Goal: Transaction & Acquisition: Obtain resource

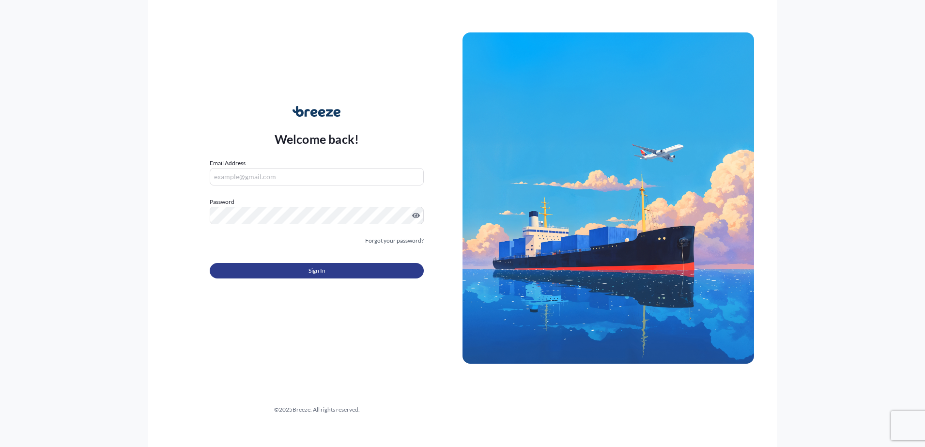
type input "[EMAIL_ADDRESS][DOMAIN_NAME]"
click at [315, 272] on span "Sign In" at bounding box center [316, 271] width 17 height 10
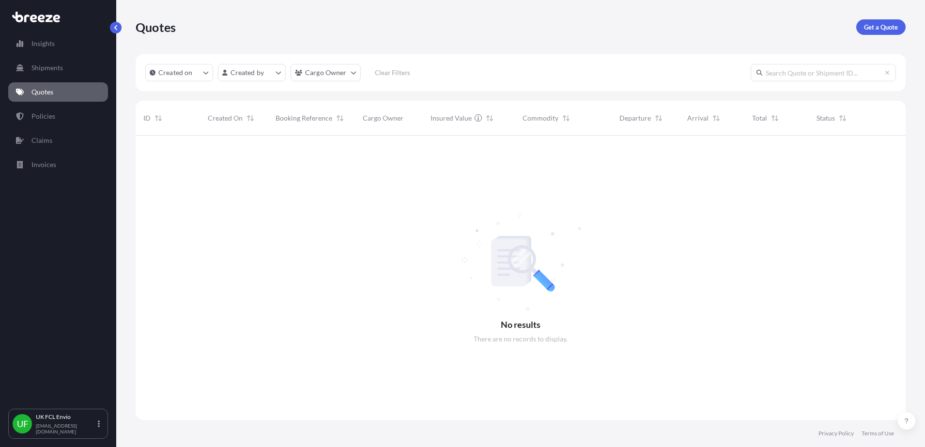
scroll to position [310, 761]
click at [887, 30] on p "Get a Quote" at bounding box center [881, 27] width 34 height 10
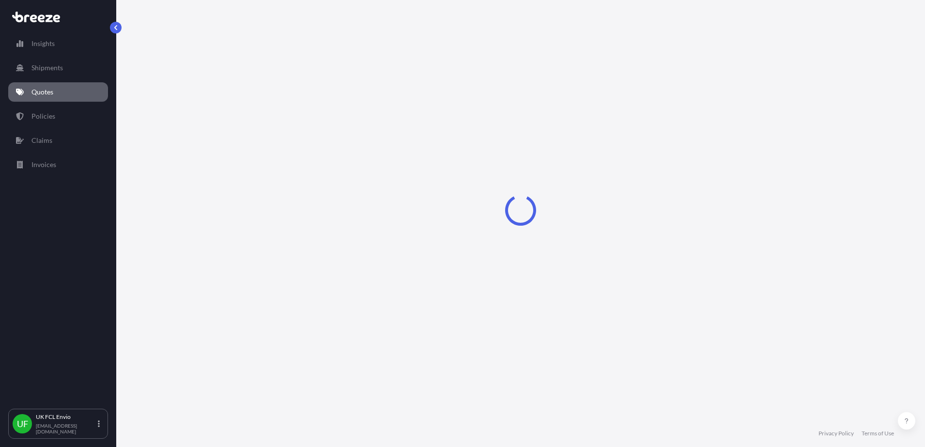
select select "Road"
select select "Sea"
select select "1"
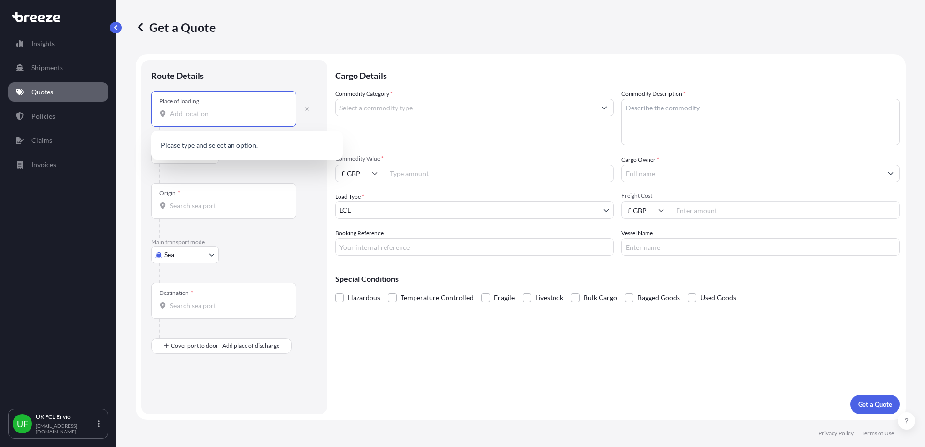
click at [200, 118] on input "Place of loading" at bounding box center [227, 114] width 114 height 10
click at [192, 203] on input "Origin *" at bounding box center [227, 206] width 114 height 10
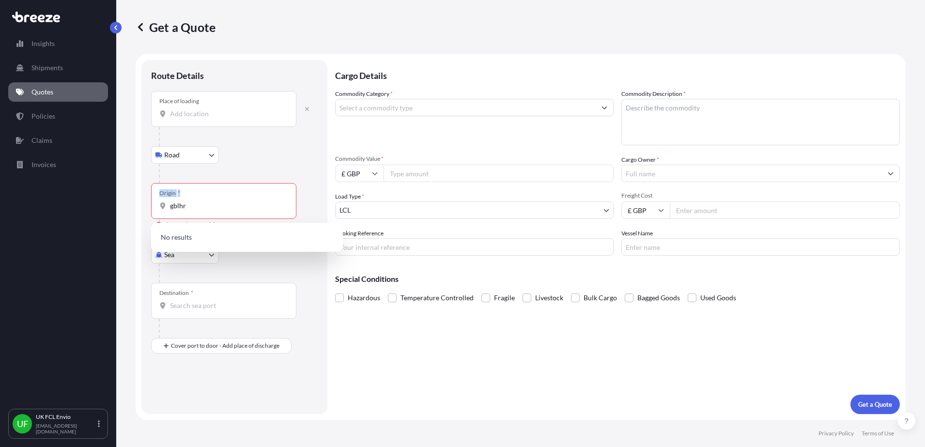
drag, startPoint x: 195, startPoint y: 211, endPoint x: 150, endPoint y: 209, distance: 44.6
click at [150, 209] on div "Route Details Place of loading Road Road Rail Origin * gblhr Please select an o…" at bounding box center [234, 237] width 186 height 354
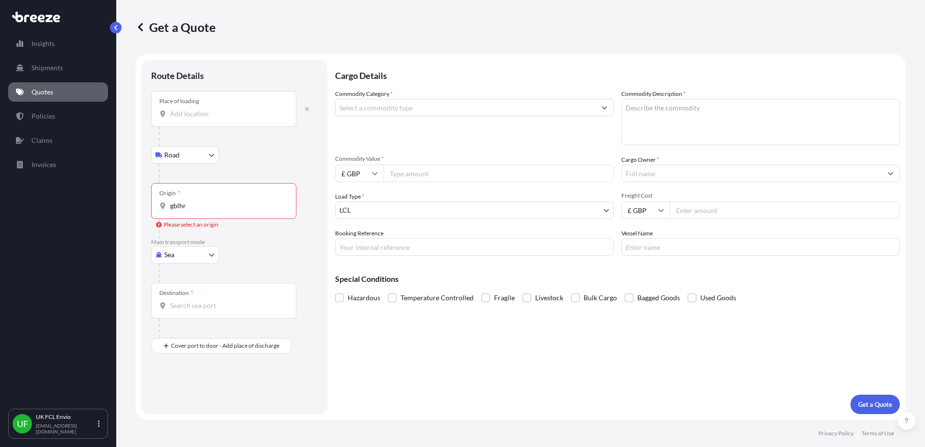
drag, startPoint x: 150, startPoint y: 209, endPoint x: 225, endPoint y: 211, distance: 74.6
click at [225, 211] on div "Origin * gblhr" at bounding box center [223, 201] width 145 height 36
click at [225, 211] on input "gblhr" at bounding box center [227, 206] width 114 height 10
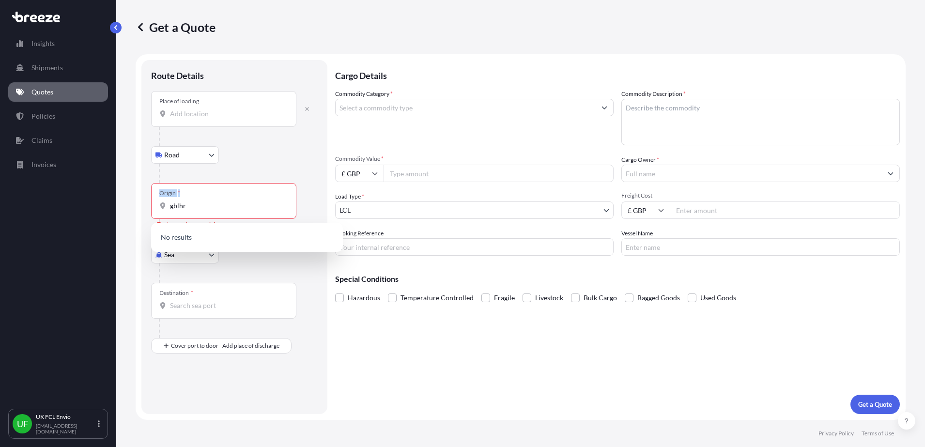
drag, startPoint x: 210, startPoint y: 212, endPoint x: 124, endPoint y: 208, distance: 85.8
click at [124, 208] on div "Get a Quote Route Details Place of loading Road Road Rail Origin * gblhr Please…" at bounding box center [520, 210] width 809 height 420
drag, startPoint x: 124, startPoint y: 208, endPoint x: 204, endPoint y: 206, distance: 80.4
click at [204, 206] on input "gblhr" at bounding box center [227, 206] width 114 height 10
type input "g"
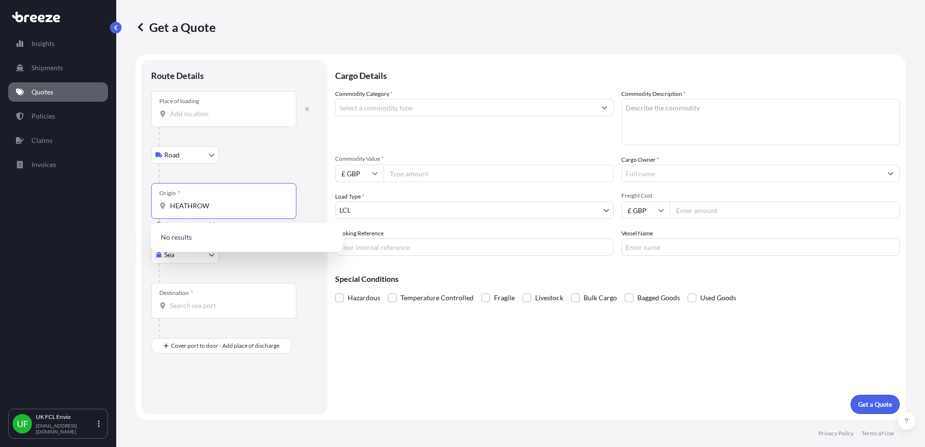
type input "HEATHROW"
click at [247, 160] on div "Road Road Rail" at bounding box center [234, 154] width 167 height 17
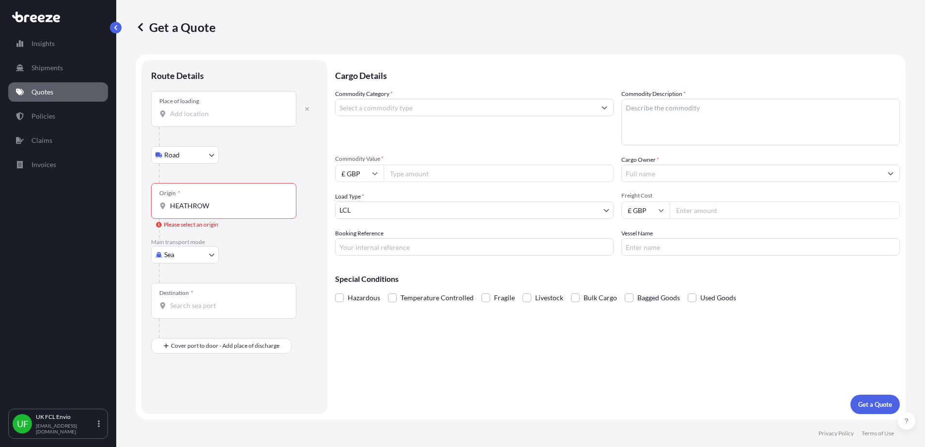
click at [178, 253] on body "Insights Shipments Quotes Policies Claims Invoices UF UK FCL Envio [EMAIL_ADDRE…" at bounding box center [462, 223] width 925 height 447
click at [168, 295] on div "Air" at bounding box center [185, 297] width 60 height 17
select select "Air"
click at [198, 210] on input "Origin *" at bounding box center [227, 210] width 114 height 10
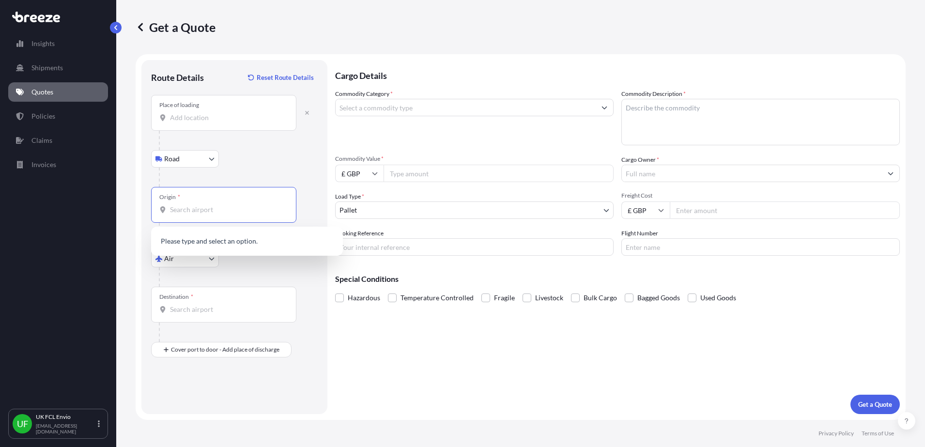
click at [198, 210] on input "Origin *" at bounding box center [227, 210] width 114 height 10
click at [217, 240] on span "GBLHR - Heathrow Apt/[GEOGRAPHIC_DATA], [GEOGRAPHIC_DATA]" at bounding box center [259, 243] width 151 height 19
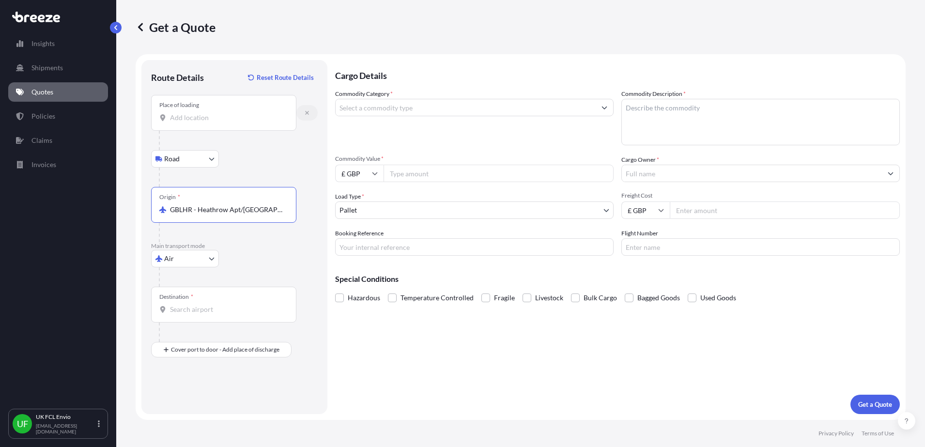
type input "GBLHR - Heathrow Apt/[GEOGRAPHIC_DATA], [GEOGRAPHIC_DATA]"
click at [305, 111] on icon "button" at bounding box center [307, 113] width 6 height 6
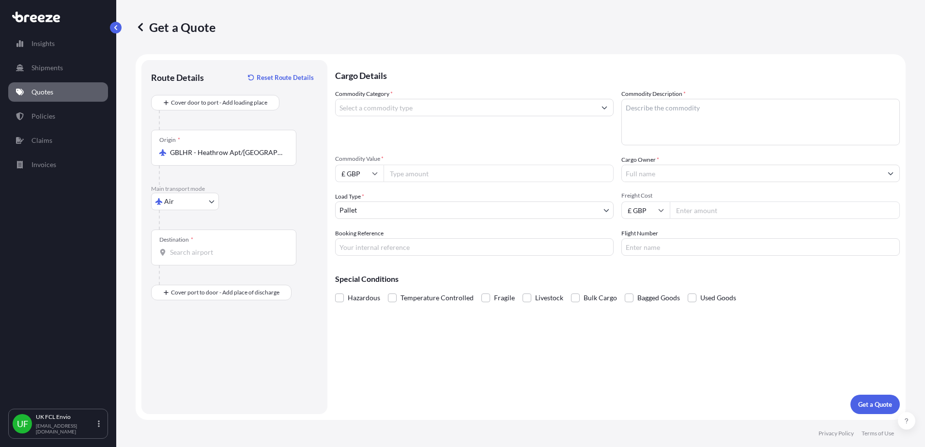
click at [194, 256] on input "Destination *" at bounding box center [227, 252] width 114 height 10
click at [214, 284] on span "AE DXB - [GEOGRAPHIC_DATA], [GEOGRAPHIC_DATA]" at bounding box center [259, 286] width 151 height 19
type input "AEDXB - [GEOGRAPHIC_DATA], [GEOGRAPHIC_DATA]"
click at [378, 98] on label "Commodity Category *" at bounding box center [364, 94] width 58 height 10
click at [378, 99] on input "Commodity Category *" at bounding box center [466, 107] width 260 height 17
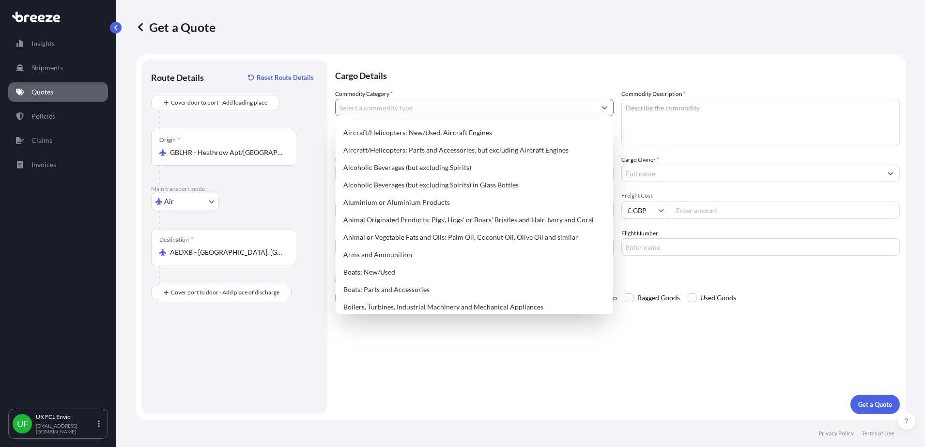
click at [387, 109] on input "Commodity Category *" at bounding box center [466, 107] width 260 height 17
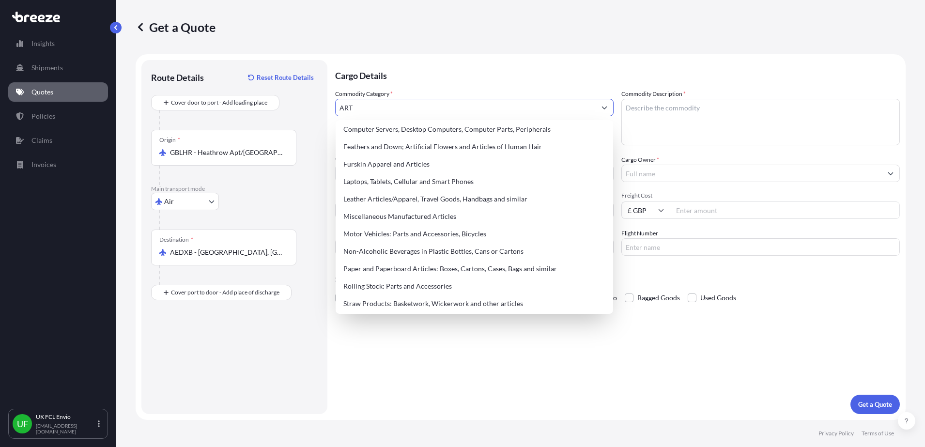
scroll to position [58, 0]
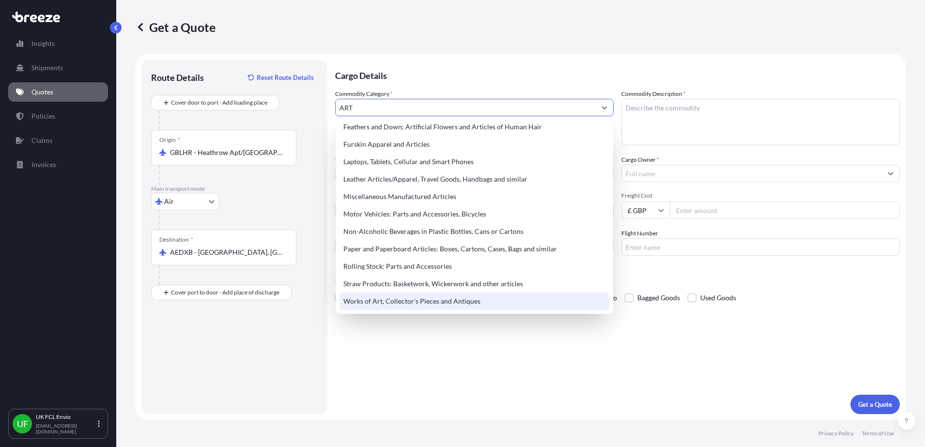
click at [441, 306] on div "Works of Art, Collector's Pieces and Antiques" at bounding box center [474, 300] width 270 height 17
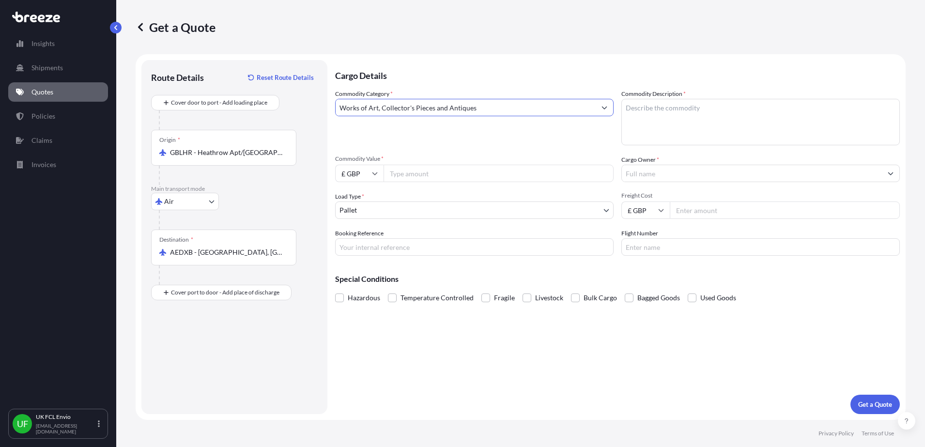
type input "Works of Art, Collector's Pieces and Antiques"
click at [662, 115] on textarea "Commodity Description *" at bounding box center [760, 122] width 278 height 46
type textarea "PAITINGS"
type input "113363.64"
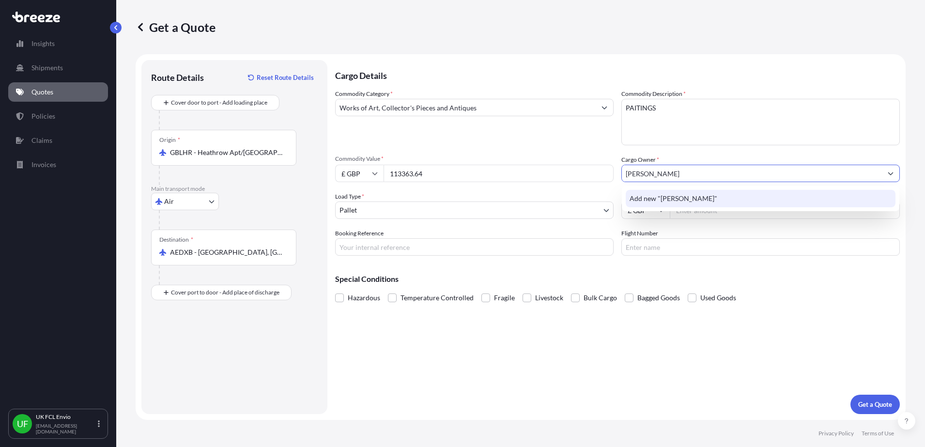
click at [660, 204] on div "Add new "[PERSON_NAME]"" at bounding box center [761, 198] width 270 height 17
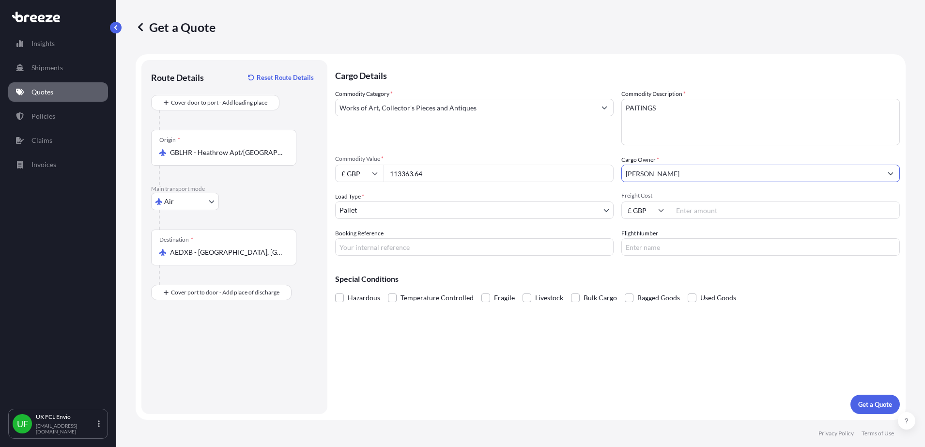
type input "[PERSON_NAME]"
click at [579, 215] on body "1 option available. Insights Shipments Quotes Policies Claims Invoices UF UK FC…" at bounding box center [462, 223] width 925 height 447
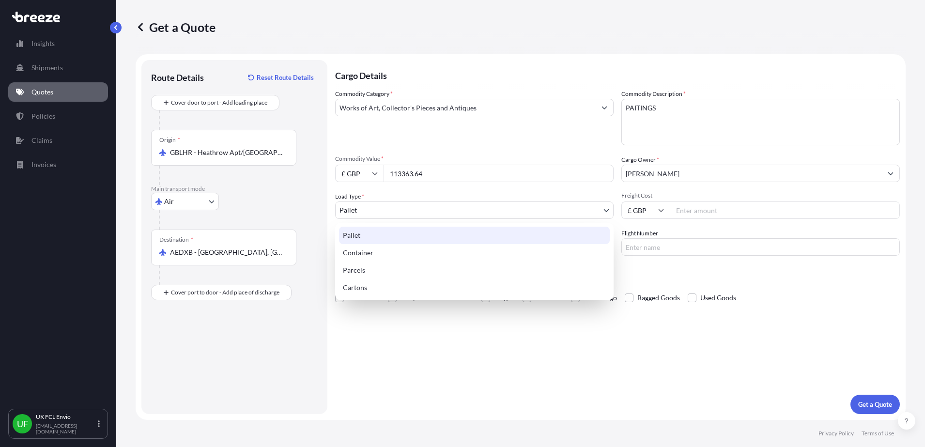
click at [364, 237] on div "Pallet" at bounding box center [474, 235] width 271 height 17
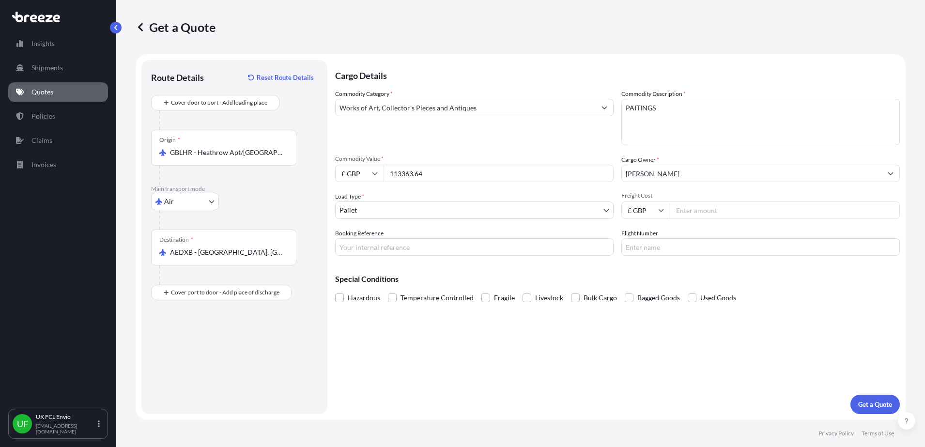
click at [702, 212] on input "Freight Cost" at bounding box center [785, 209] width 230 height 17
type input "113363.64"
type input "SXJ001783"
type input "7L6568, 7L322, 7L422"
click at [574, 347] on div "Cargo Details Commodity Category * Works of Art, Collector's Pieces and Antique…" at bounding box center [617, 237] width 565 height 354
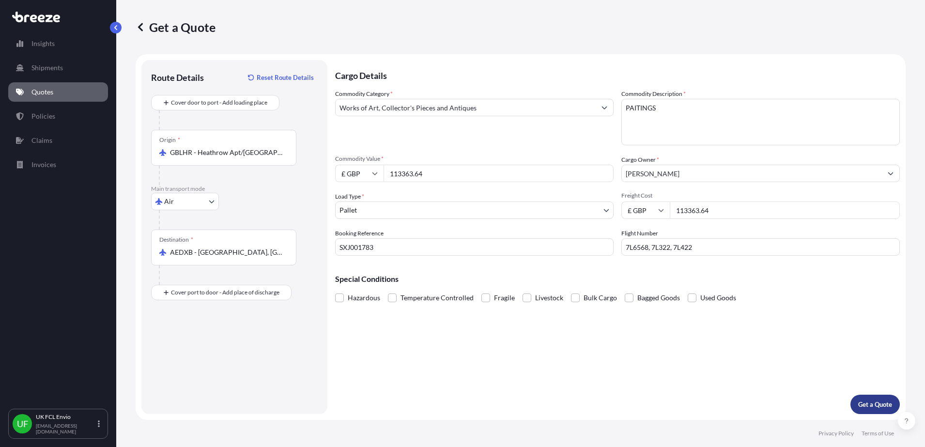
click at [885, 407] on p "Get a Quote" at bounding box center [875, 404] width 34 height 10
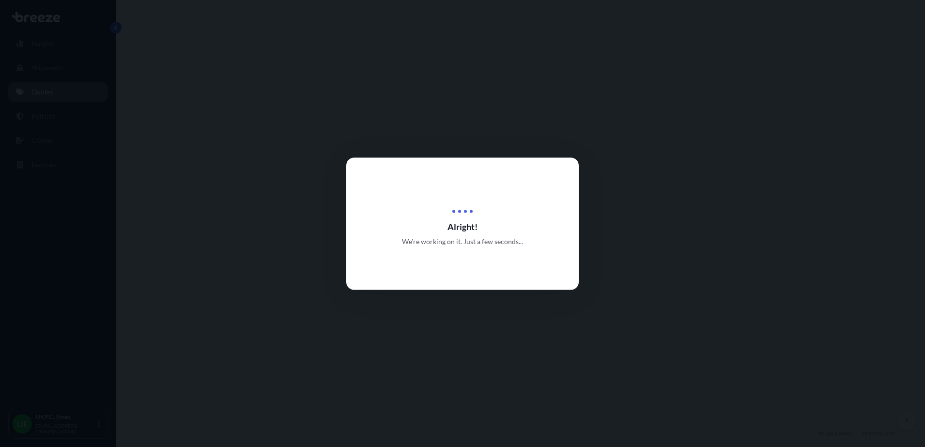
select select "Air"
select select "1"
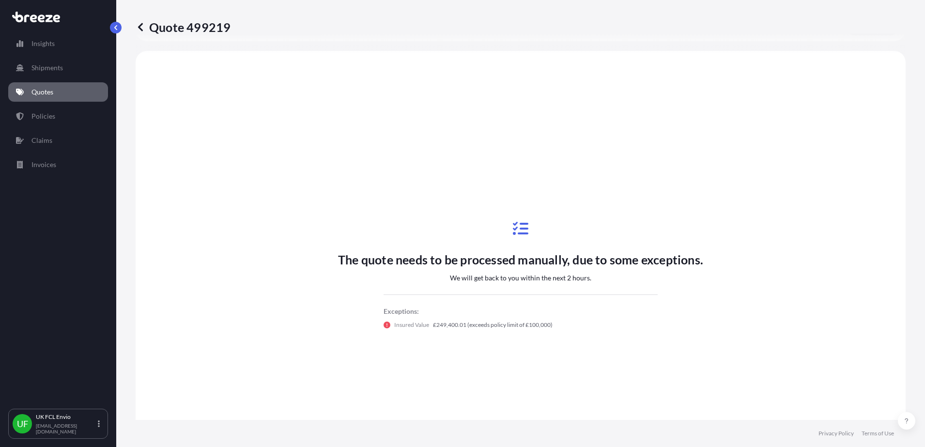
scroll to position [291, 0]
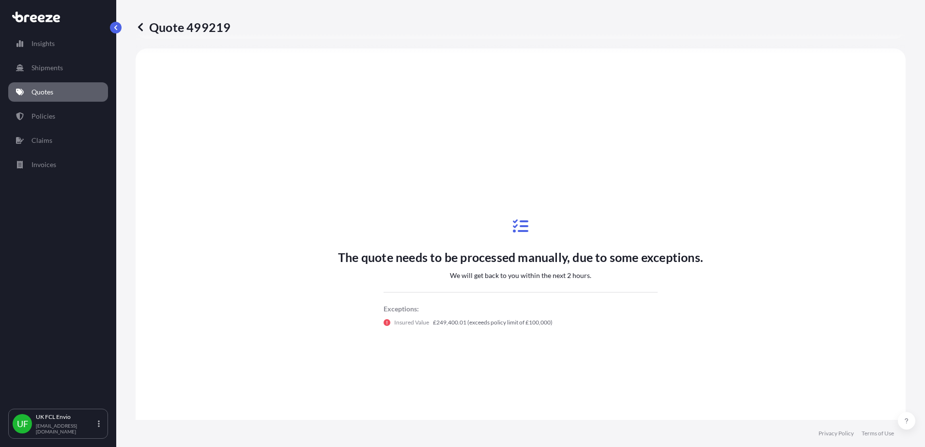
click at [383, 322] on icon at bounding box center [386, 322] width 7 height 7
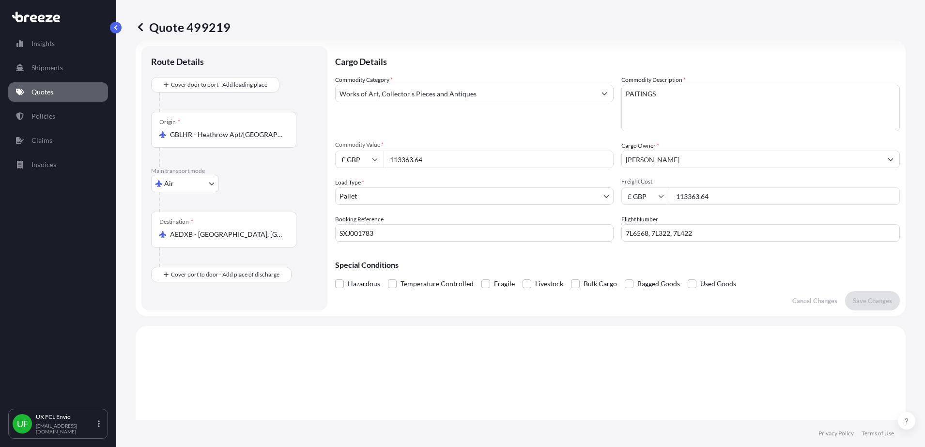
scroll to position [0, 0]
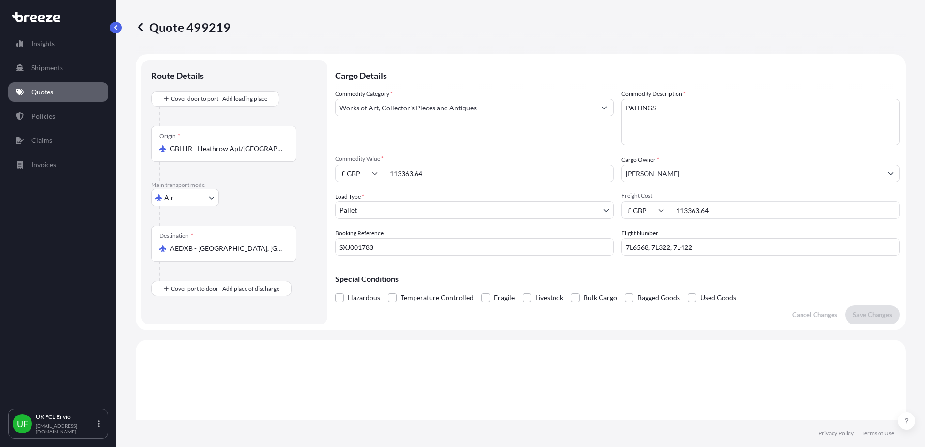
click at [689, 215] on input "113363.64" at bounding box center [785, 209] width 230 height 17
drag, startPoint x: 723, startPoint y: 214, endPoint x: 651, endPoint y: 212, distance: 72.2
click at [651, 212] on div "£ GBP 113363.64" at bounding box center [760, 209] width 278 height 17
click at [708, 207] on input "113363.64" at bounding box center [785, 209] width 230 height 17
type input "1"
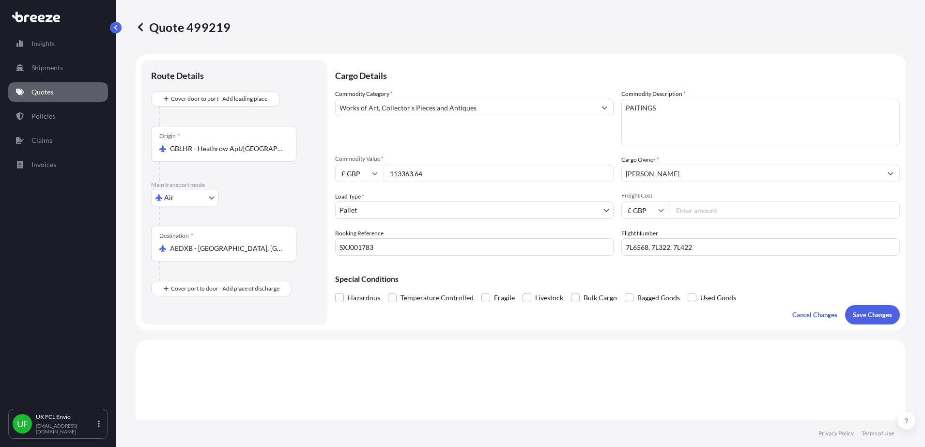
click at [692, 219] on div "Commodity Category * Works of Art, Collector's Pieces and Antiques Commodity De…" at bounding box center [617, 172] width 565 height 167
click at [691, 215] on input "Freight Cost" at bounding box center [785, 209] width 230 height 17
type input "2544"
click at [861, 315] on p "Save Changes" at bounding box center [872, 315] width 39 height 10
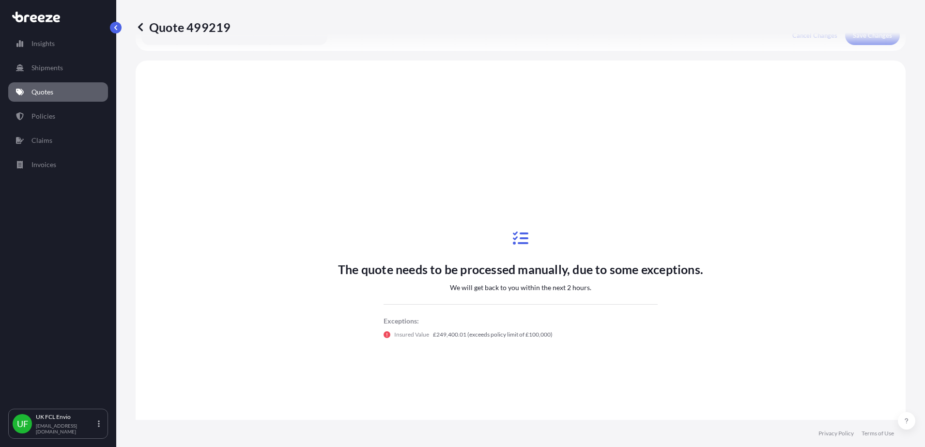
scroll to position [291, 0]
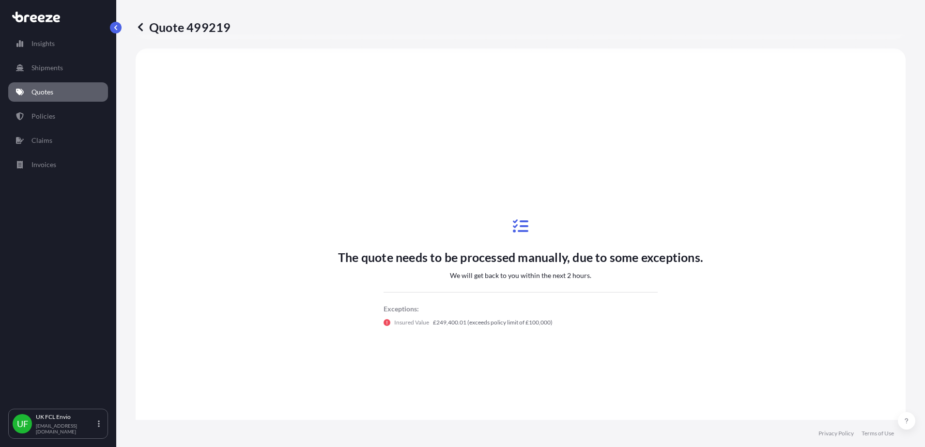
select select "Air"
select select "1"
